Goal: Information Seeking & Learning: Learn about a topic

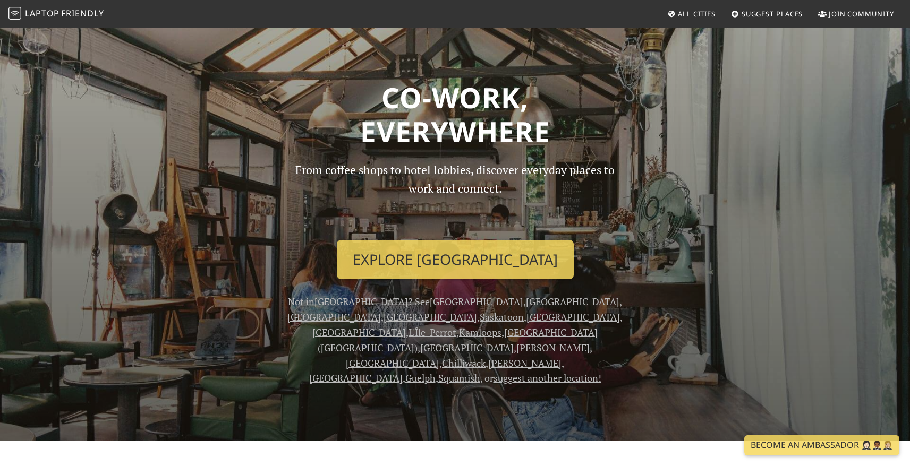
click at [690, 8] on link "All Cities" at bounding box center [691, 13] width 57 height 19
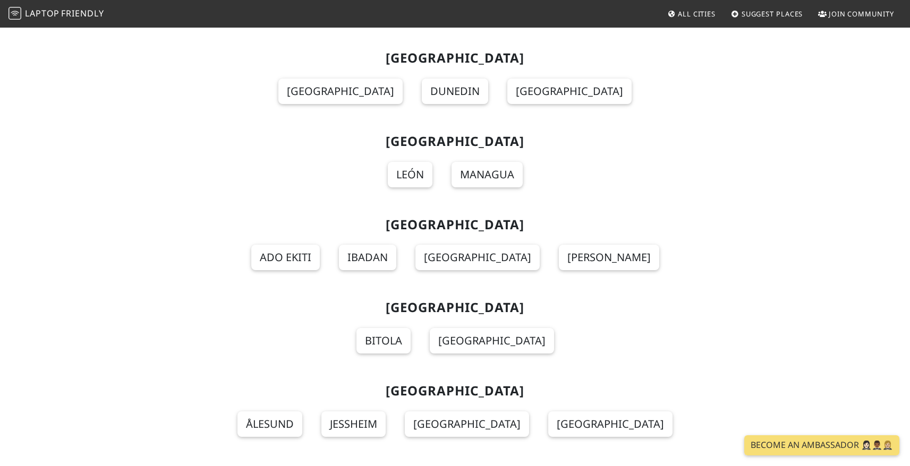
scroll to position [12583, 0]
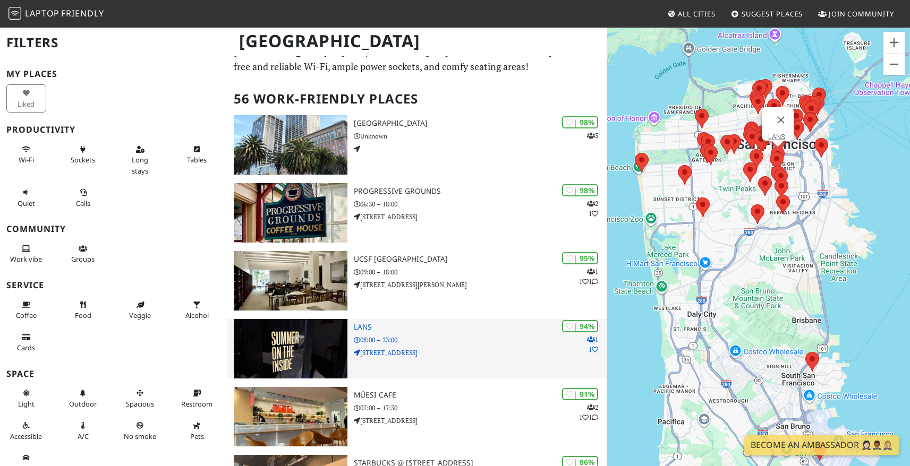
scroll to position [35, 0]
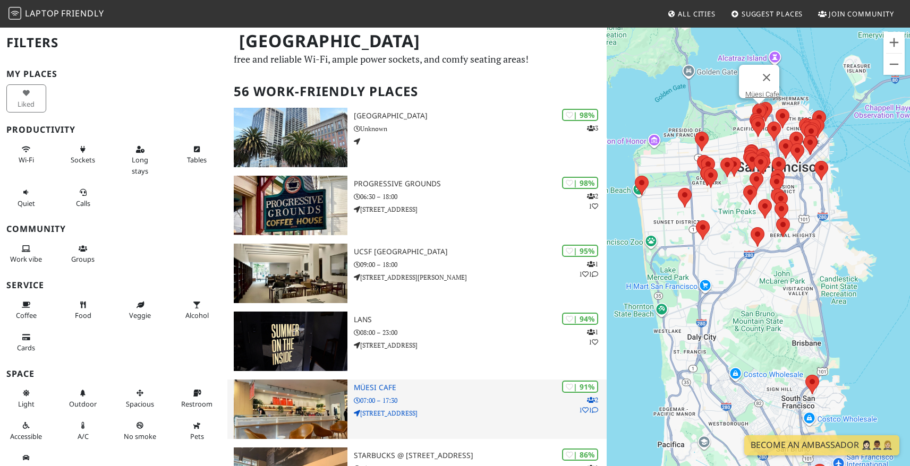
click at [369, 389] on h3 "Müesi Cafe" at bounding box center [480, 388] width 253 height 9
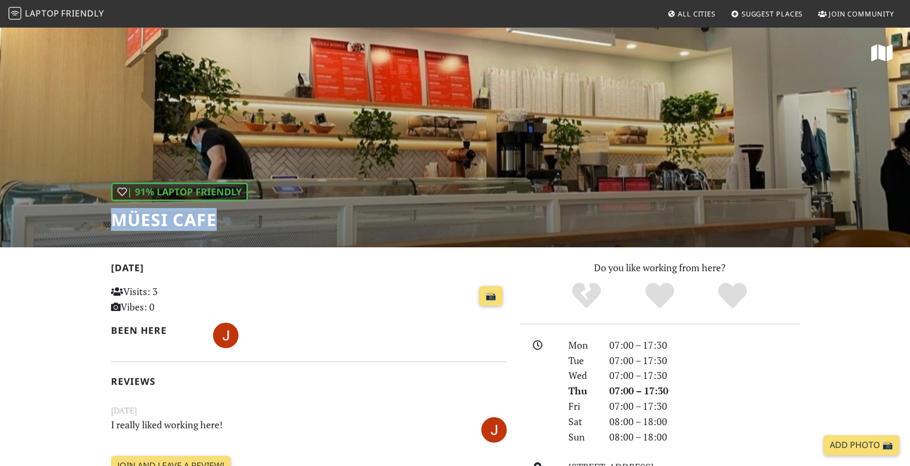
drag, startPoint x: 211, startPoint y: 220, endPoint x: 101, endPoint y: 206, distance: 111.0
click at [101, 206] on div "| 91% Laptop Friendly Müesi Cafe" at bounding box center [455, 137] width 910 height 221
copy h1 "Müesi Cafe"
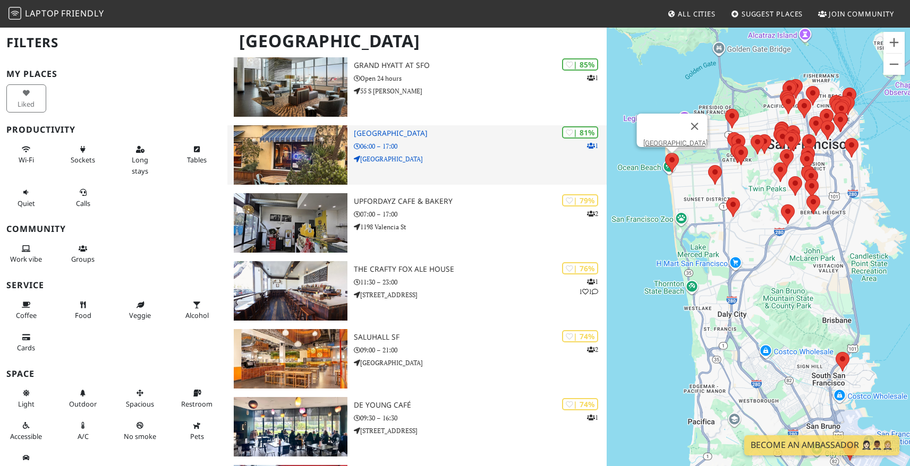
scroll to position [515, 0]
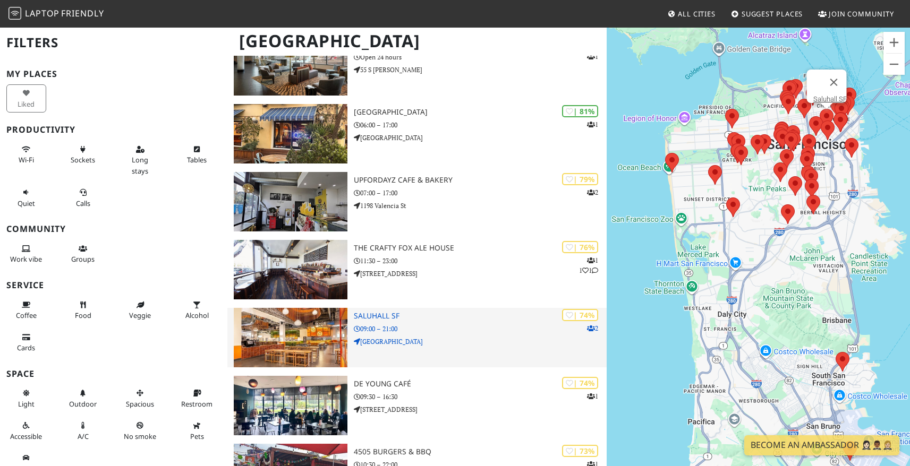
click at [431, 328] on p "09:00 – 21:00" at bounding box center [480, 329] width 253 height 10
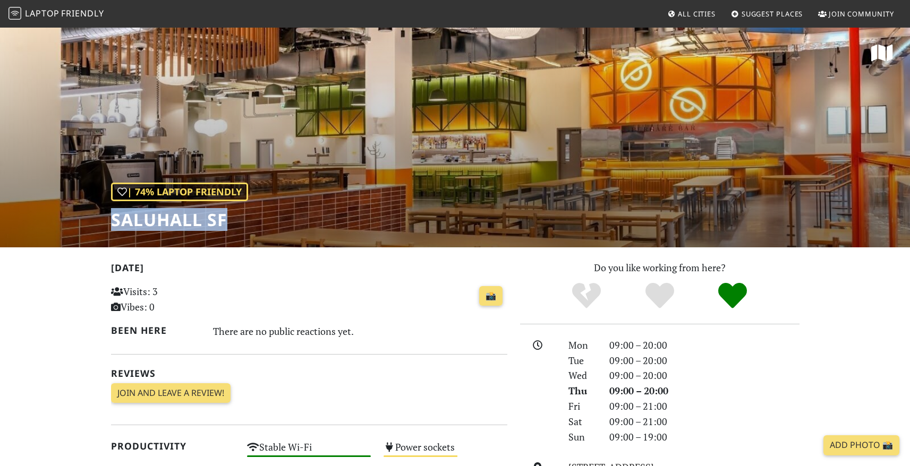
drag, startPoint x: 233, startPoint y: 220, endPoint x: 112, endPoint y: 222, distance: 121.1
click at [112, 222] on h1 "Saluhall SF" at bounding box center [179, 220] width 137 height 20
copy h1 "Saluhall SF"
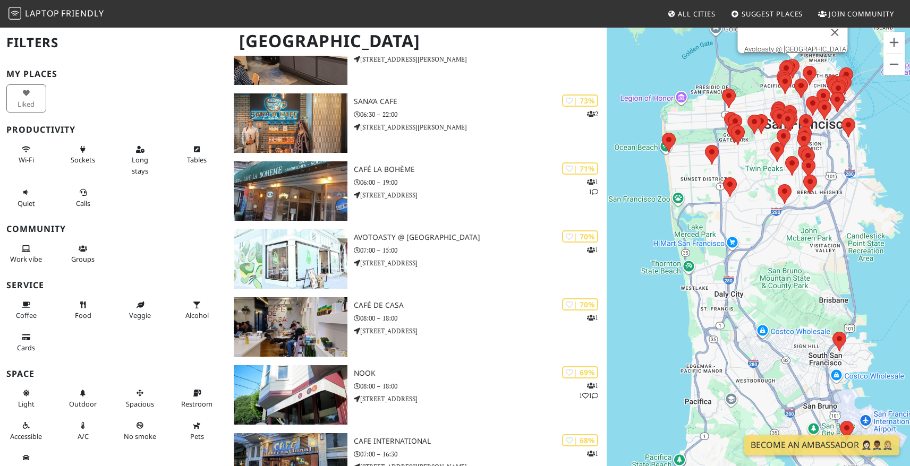
scroll to position [1070, 0]
